Goal: Navigation & Orientation: Find specific page/section

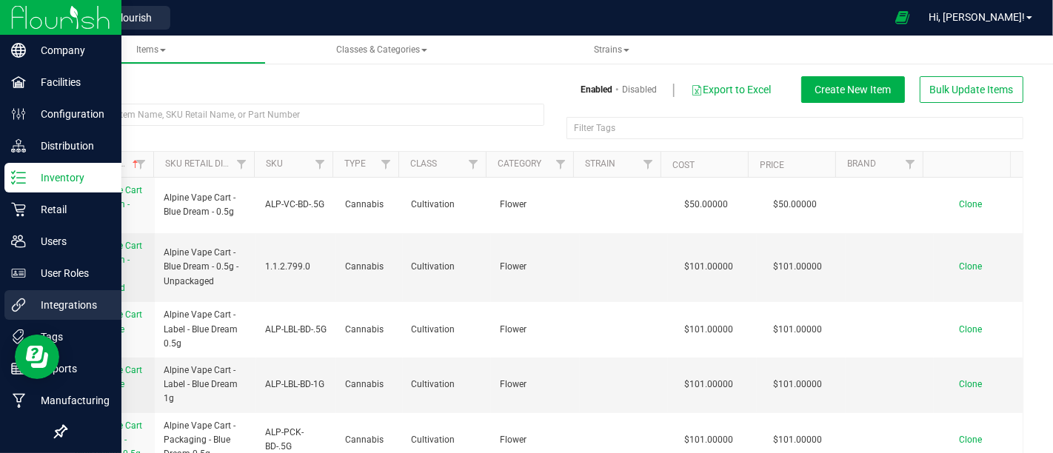
click at [95, 305] on p "Integrations" at bounding box center [70, 305] width 89 height 18
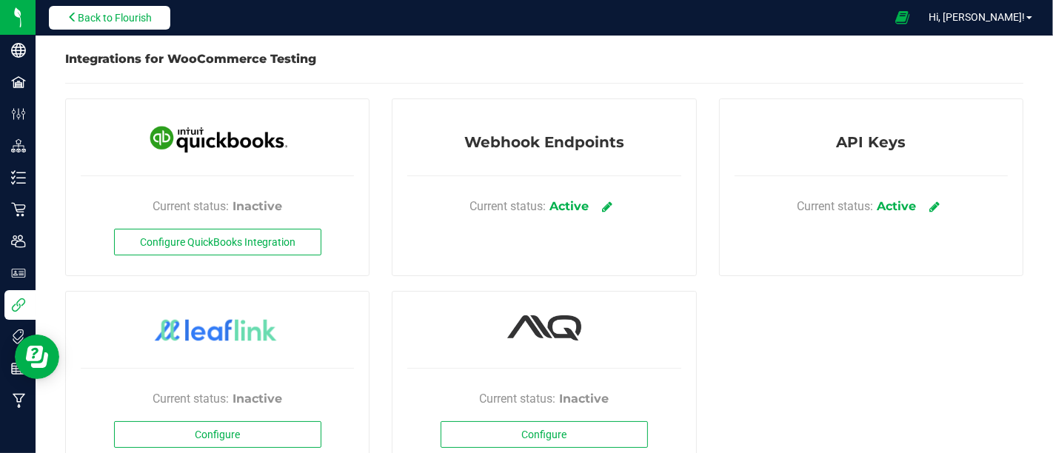
click at [82, 13] on span "Back to Flourish" at bounding box center [115, 18] width 74 height 12
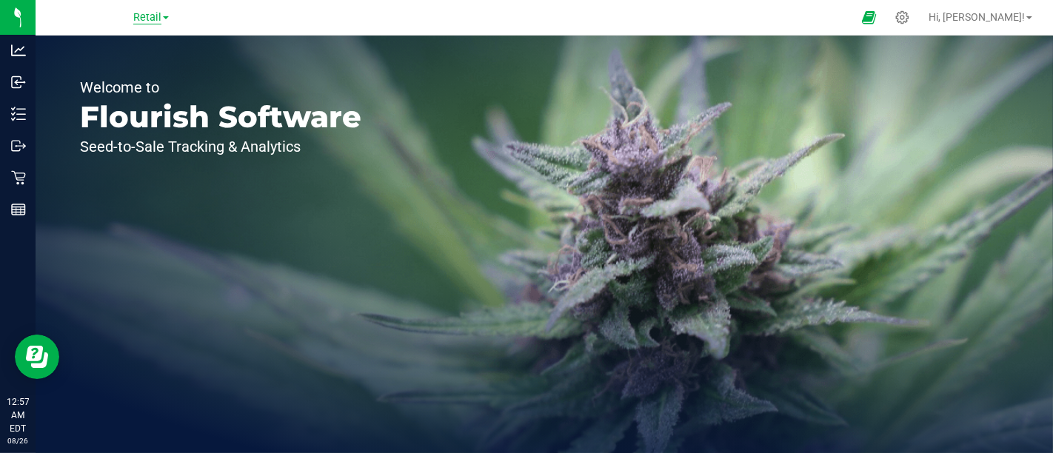
click at [161, 16] on span "Retail" at bounding box center [147, 17] width 28 height 13
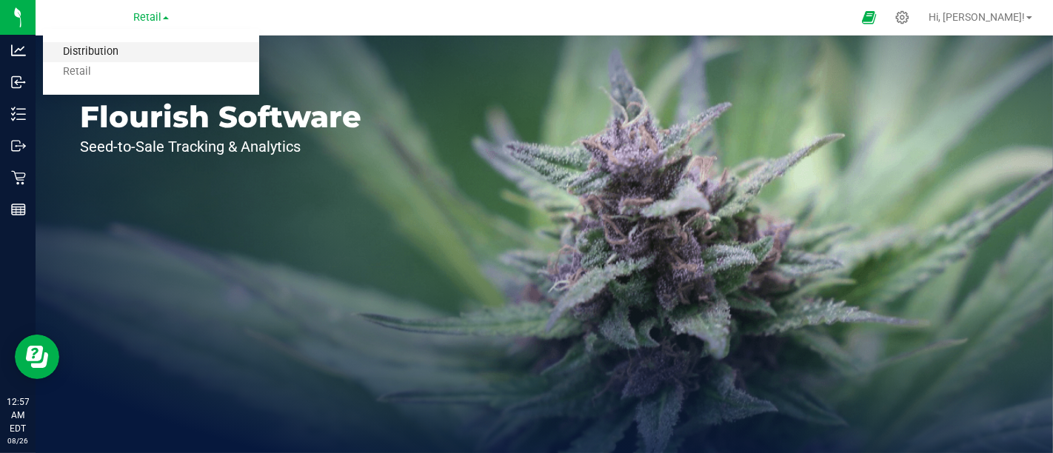
click at [138, 56] on link "Distribution" at bounding box center [151, 52] width 216 height 20
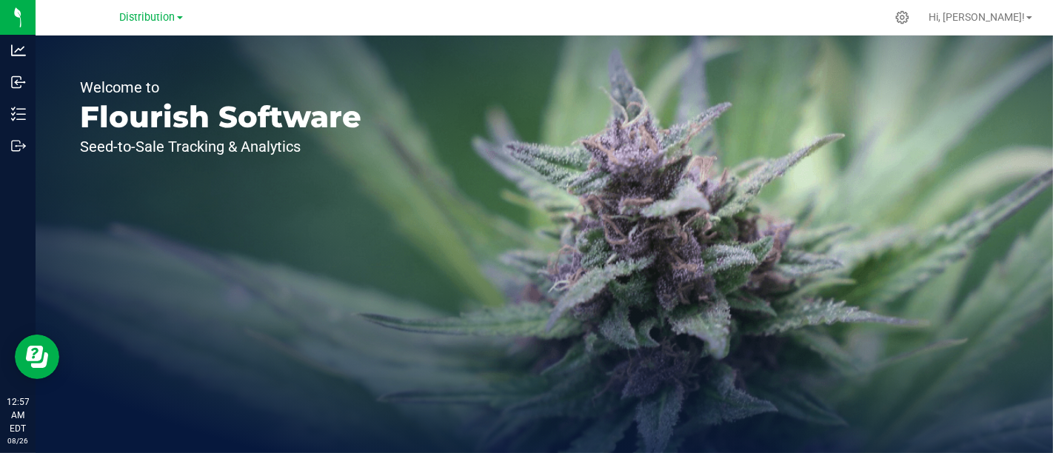
click at [302, 176] on div "Welcome to Flourish Software Seed-to-Sale Tracking & Analytics" at bounding box center [221, 245] width 370 height 418
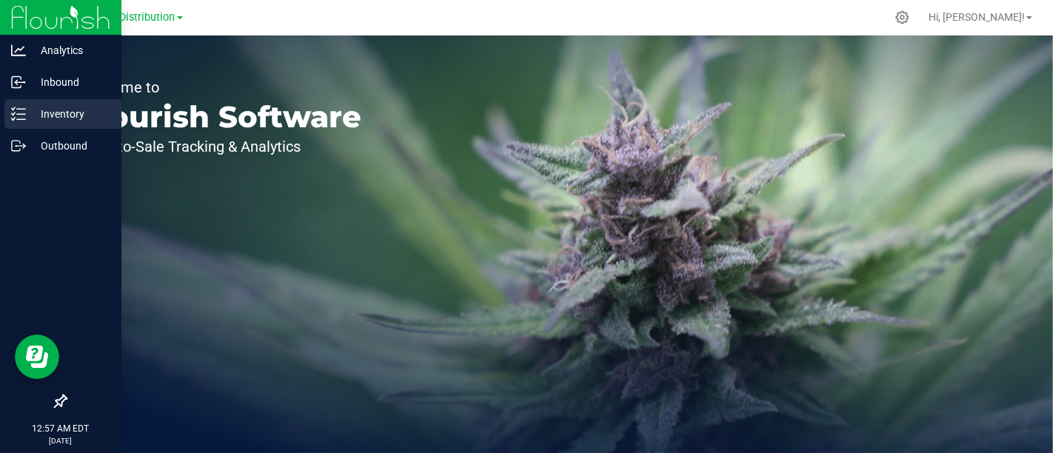
click at [67, 108] on p "Inventory" at bounding box center [70, 114] width 89 height 18
